Goal: Task Accomplishment & Management: Complete application form

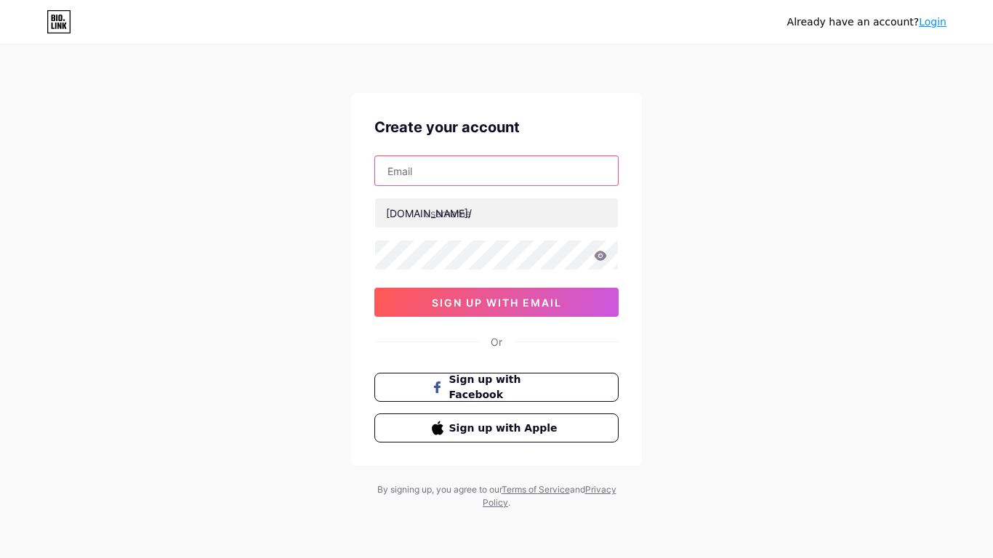
click at [581, 169] on input "text" at bounding box center [496, 170] width 243 height 29
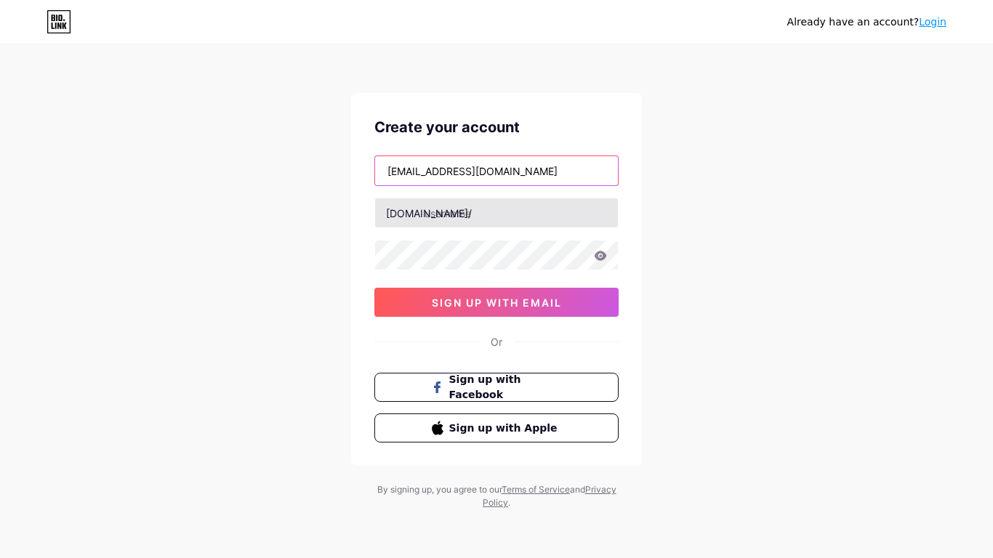
type input "[EMAIL_ADDRESS][DOMAIN_NAME]"
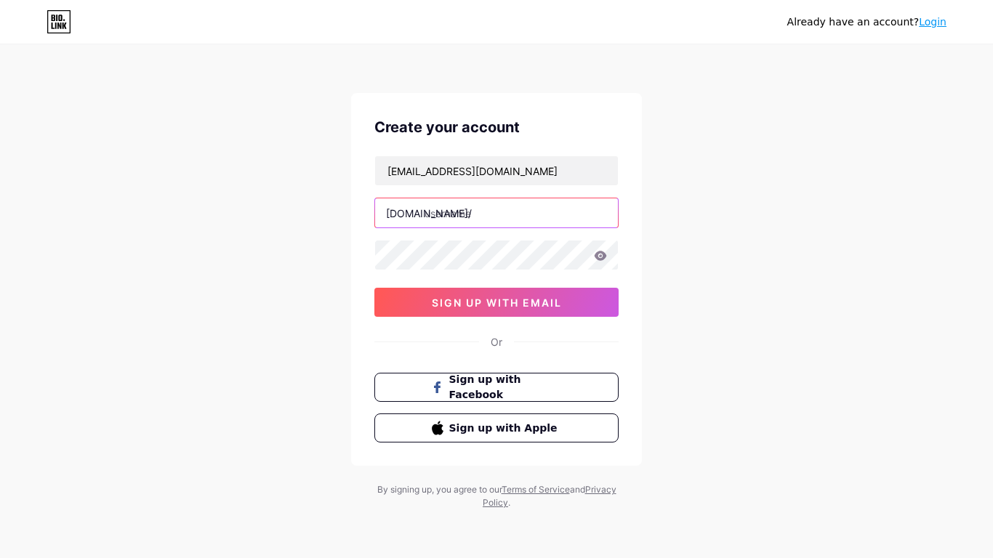
click at [524, 209] on input "text" at bounding box center [496, 212] width 243 height 29
type input "jellybelly"
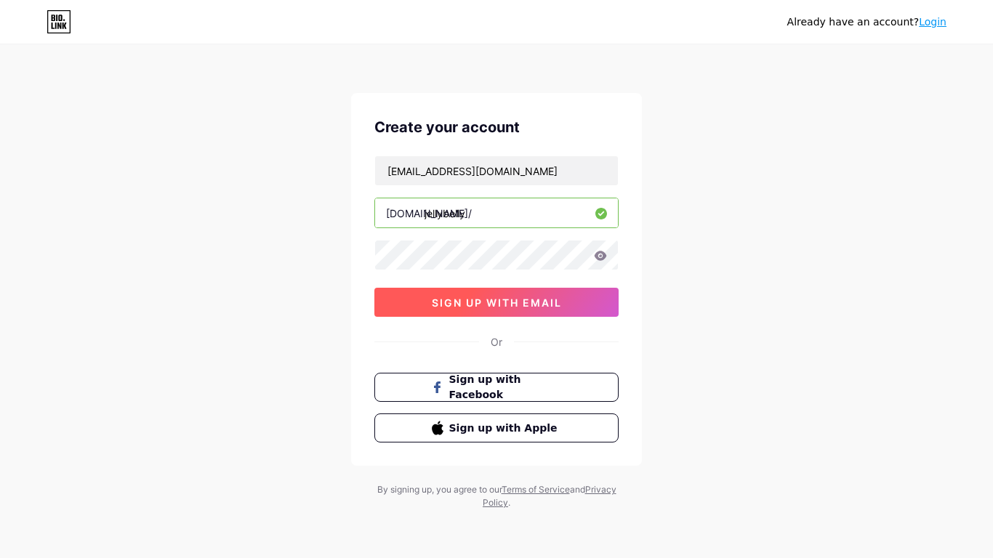
click at [552, 303] on span "sign up with email" at bounding box center [497, 303] width 130 height 12
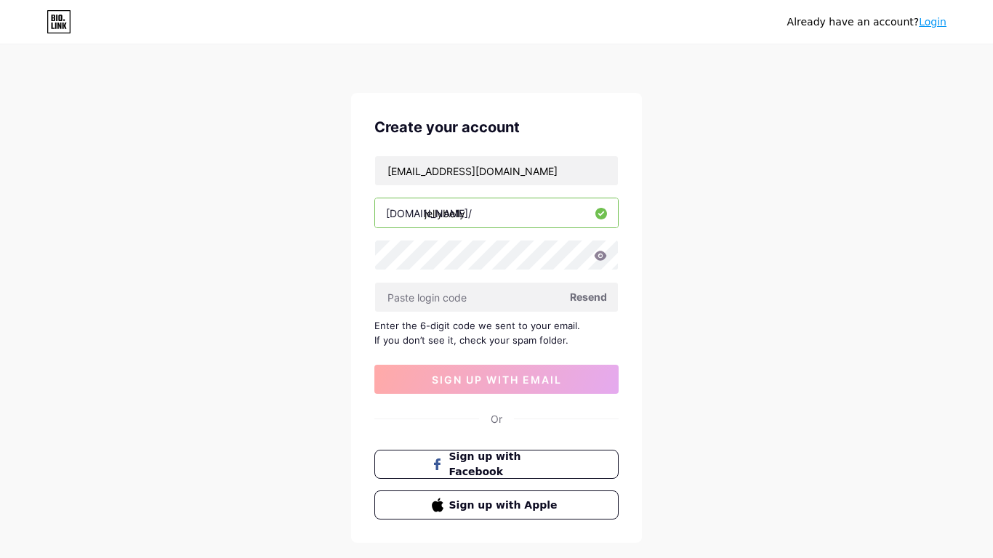
click at [587, 293] on span "Resend" at bounding box center [588, 296] width 37 height 15
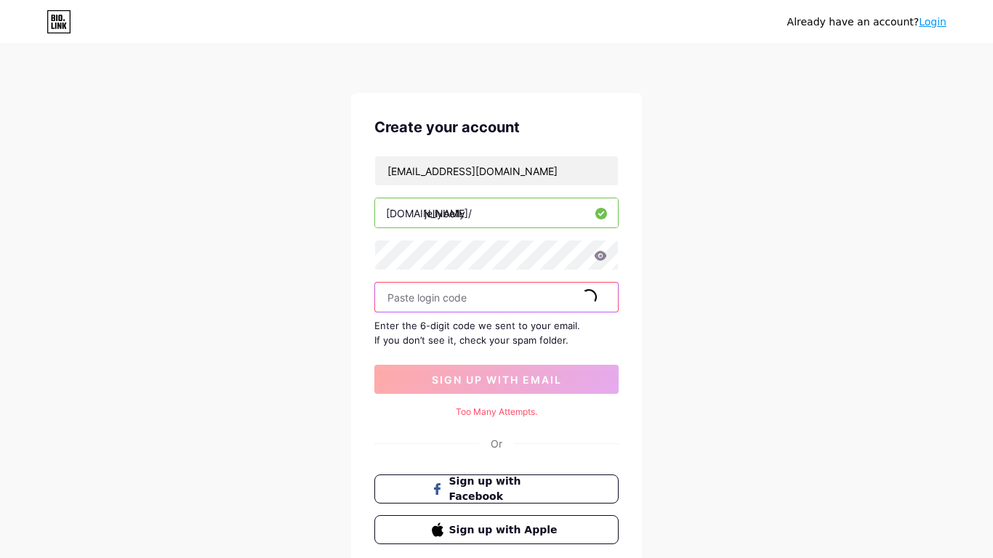
click at [475, 297] on input "text" at bounding box center [496, 297] width 243 height 29
click at [417, 298] on input "text" at bounding box center [496, 297] width 243 height 29
click at [369, 250] on div "Create your account [EMAIL_ADDRESS][DOMAIN_NAME] [DOMAIN_NAME]/ jellybelly Rese…" at bounding box center [496, 330] width 291 height 475
click at [852, 220] on div "Already have an account? Login Create your account [EMAIL_ADDRESS][DOMAIN_NAME]…" at bounding box center [496, 329] width 993 height 658
click at [59, 23] on icon at bounding box center [59, 21] width 25 height 23
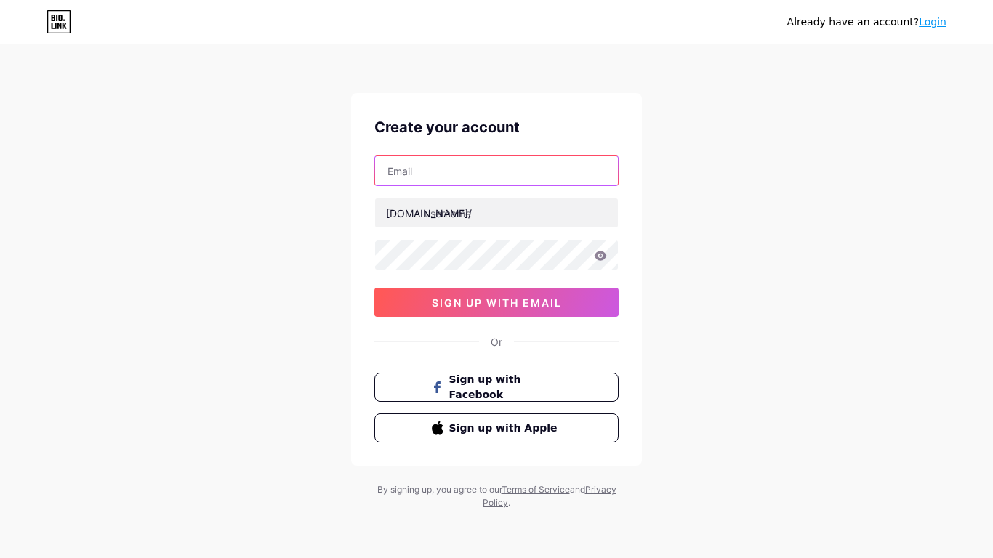
click at [520, 158] on input "text" at bounding box center [496, 170] width 243 height 29
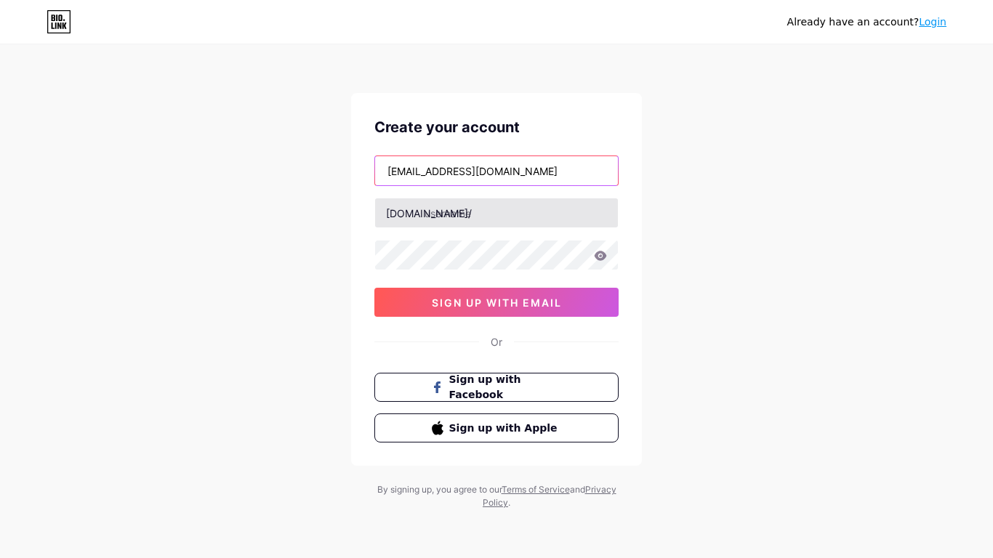
type input "[EMAIL_ADDRESS][DOMAIN_NAME]"
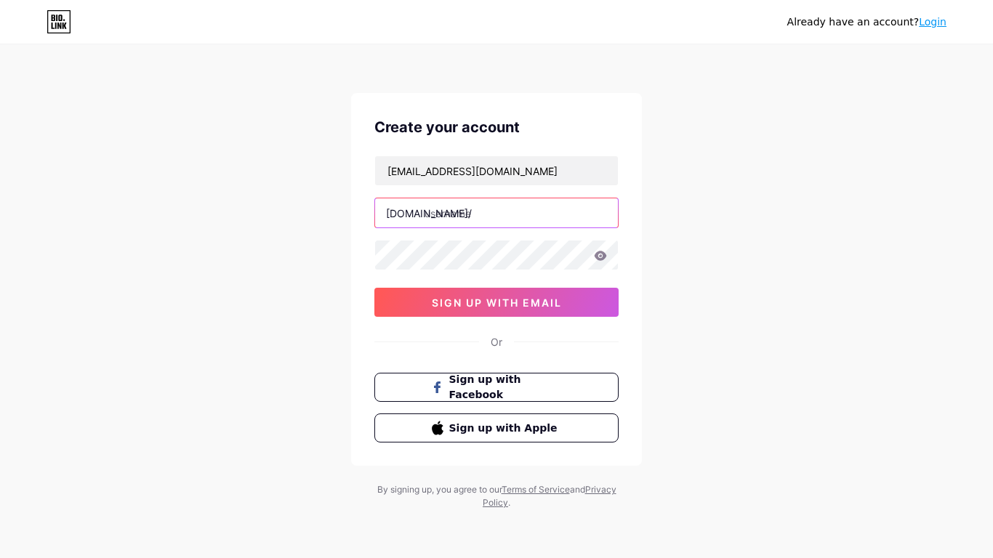
click at [475, 211] on input "text" at bounding box center [496, 212] width 243 height 29
type input "jellybelly"
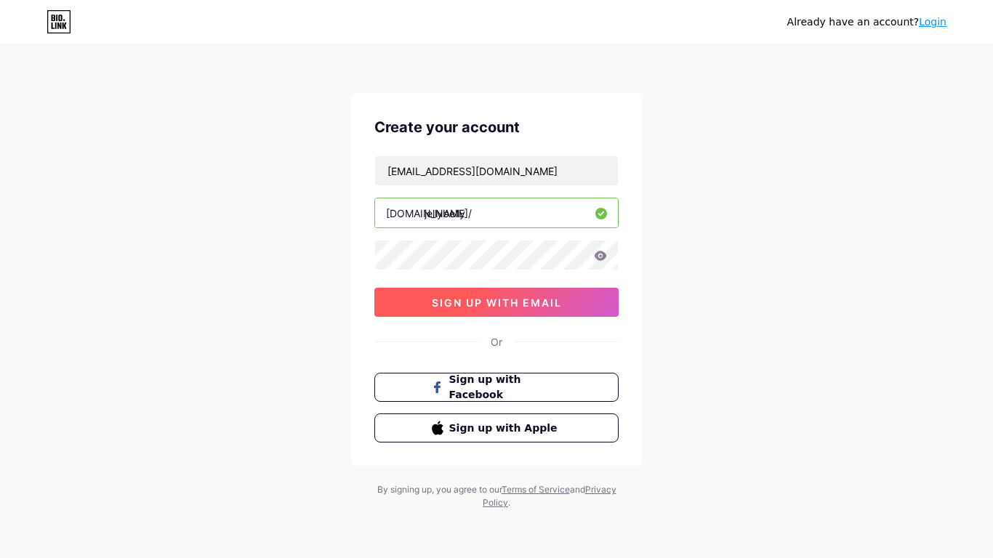
click at [556, 302] on span "sign up with email" at bounding box center [497, 303] width 130 height 12
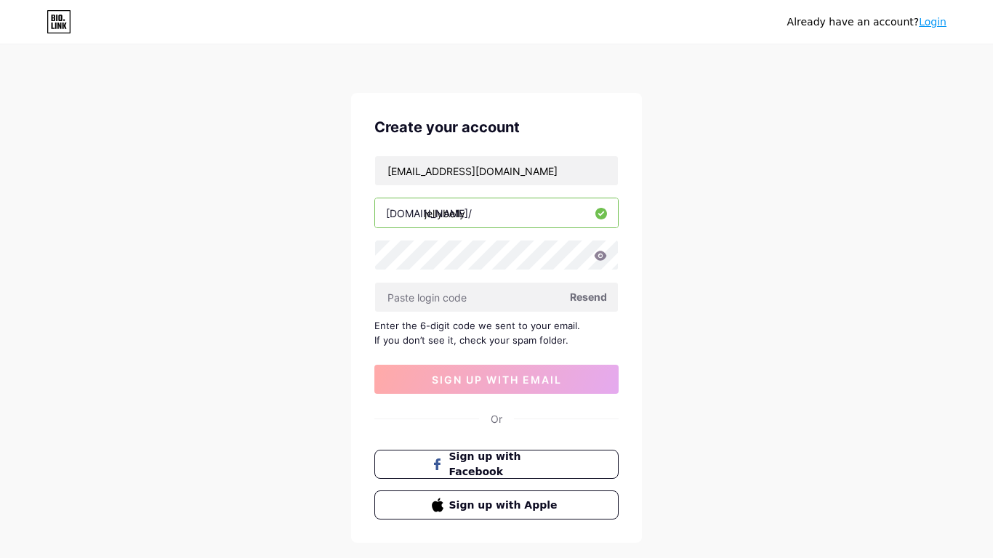
click at [581, 296] on span "Resend" at bounding box center [588, 296] width 37 height 15
click at [591, 301] on span "Resend" at bounding box center [588, 296] width 37 height 15
click at [597, 300] on span "Resend" at bounding box center [588, 296] width 37 height 15
click at [578, 294] on span "Resend" at bounding box center [588, 296] width 37 height 15
click at [606, 294] on span "Resend" at bounding box center [588, 296] width 37 height 15
